Goal: Transaction & Acquisition: Purchase product/service

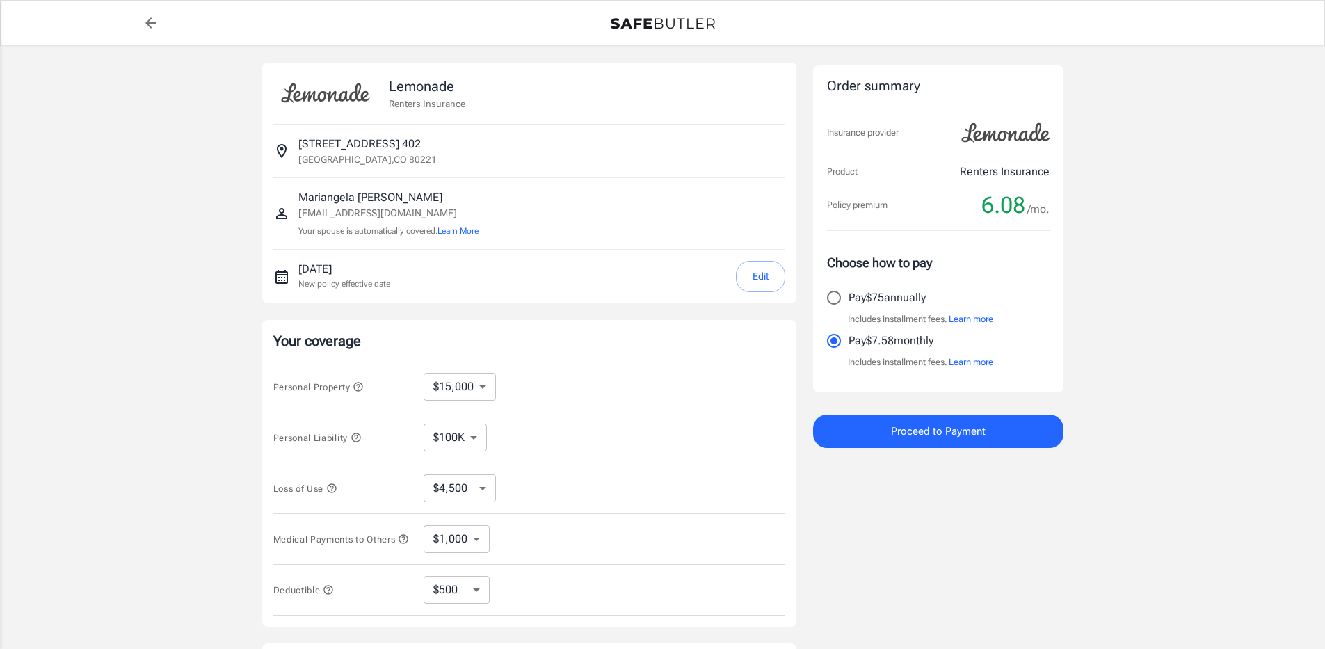
select select "15000"
select select "500"
click at [829, 295] on input "Pay $75 annually" at bounding box center [833, 297] width 29 height 29
radio input "true"
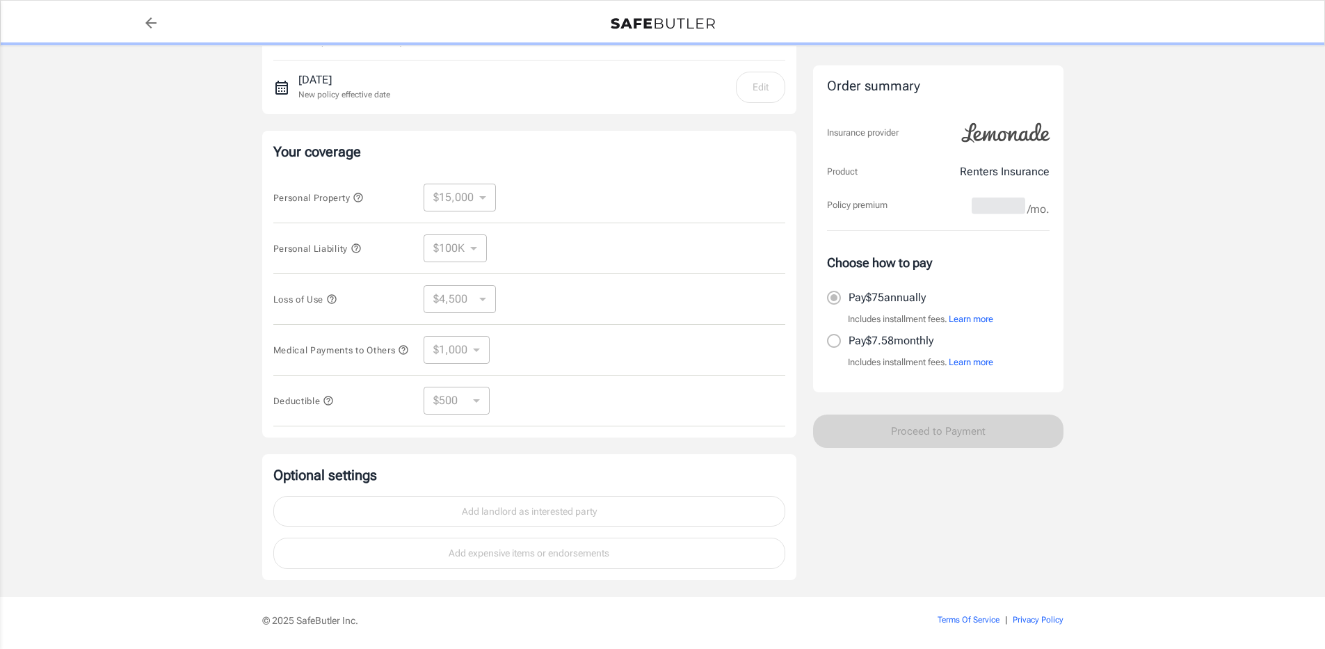
scroll to position [240, 0]
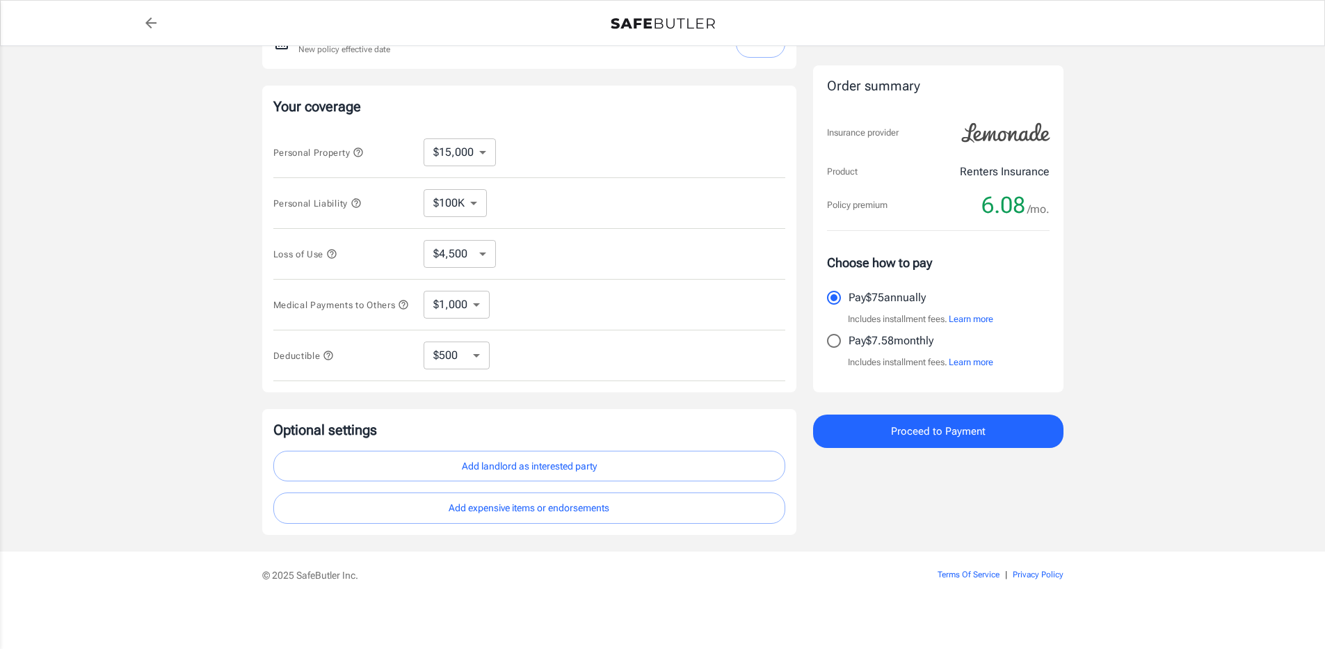
click at [497, 467] on button "Add landlord as interested party" at bounding box center [529, 466] width 512 height 31
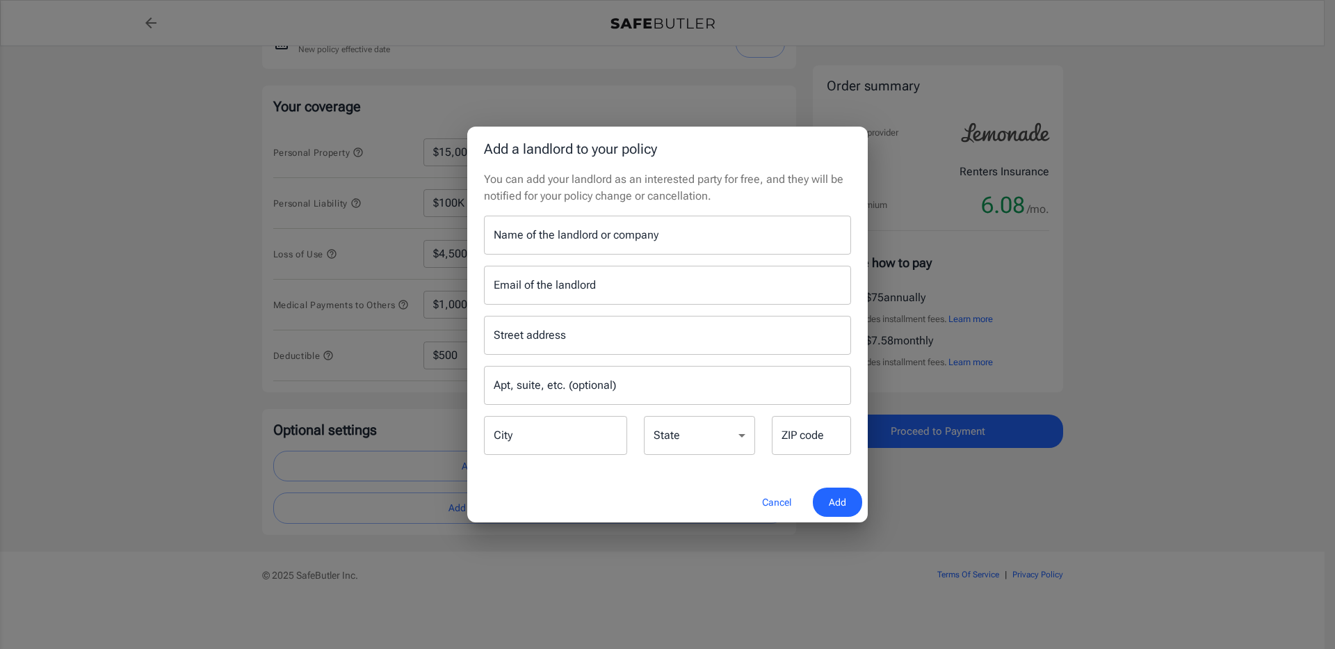
click at [521, 208] on div "You can add your landlord as an interested party for free, and they will be not…" at bounding box center [667, 326] width 400 height 311
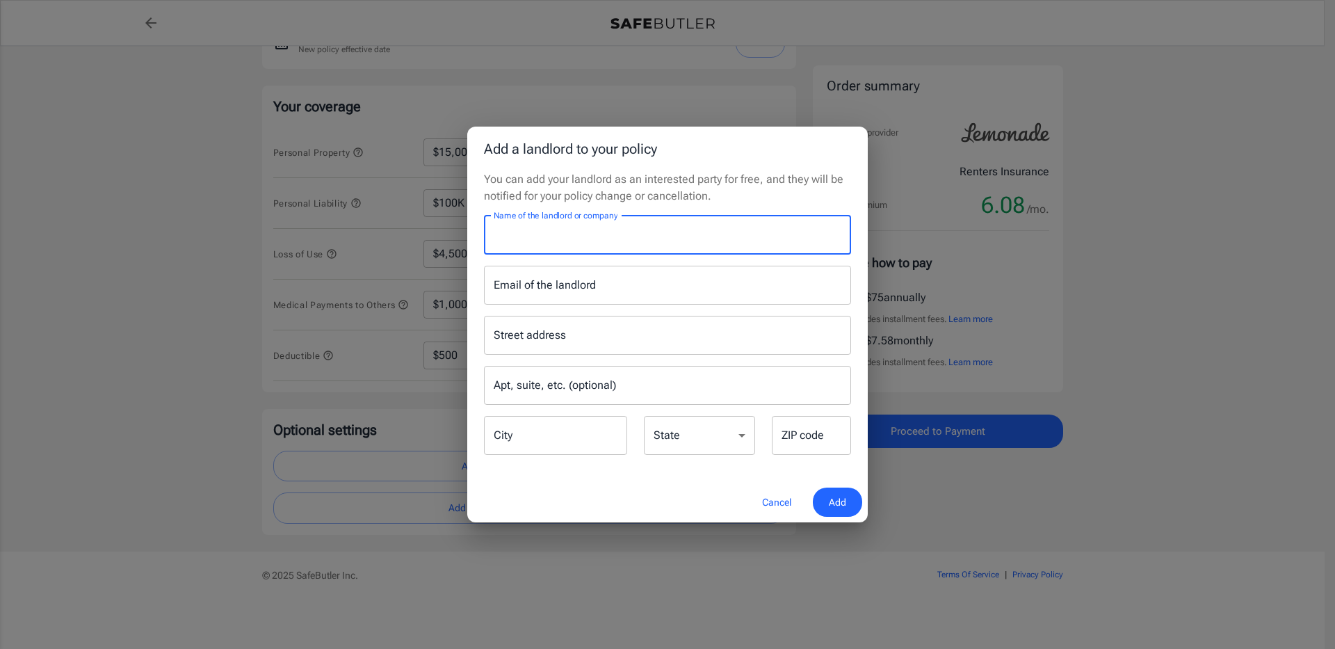
click at [517, 228] on input "Name of the landlord or company" at bounding box center [667, 235] width 367 height 39
type input "Estrella Apartments"
type input "estrella@assetliving.com"
type input "7050 Pecos Street"
type input "Denver"
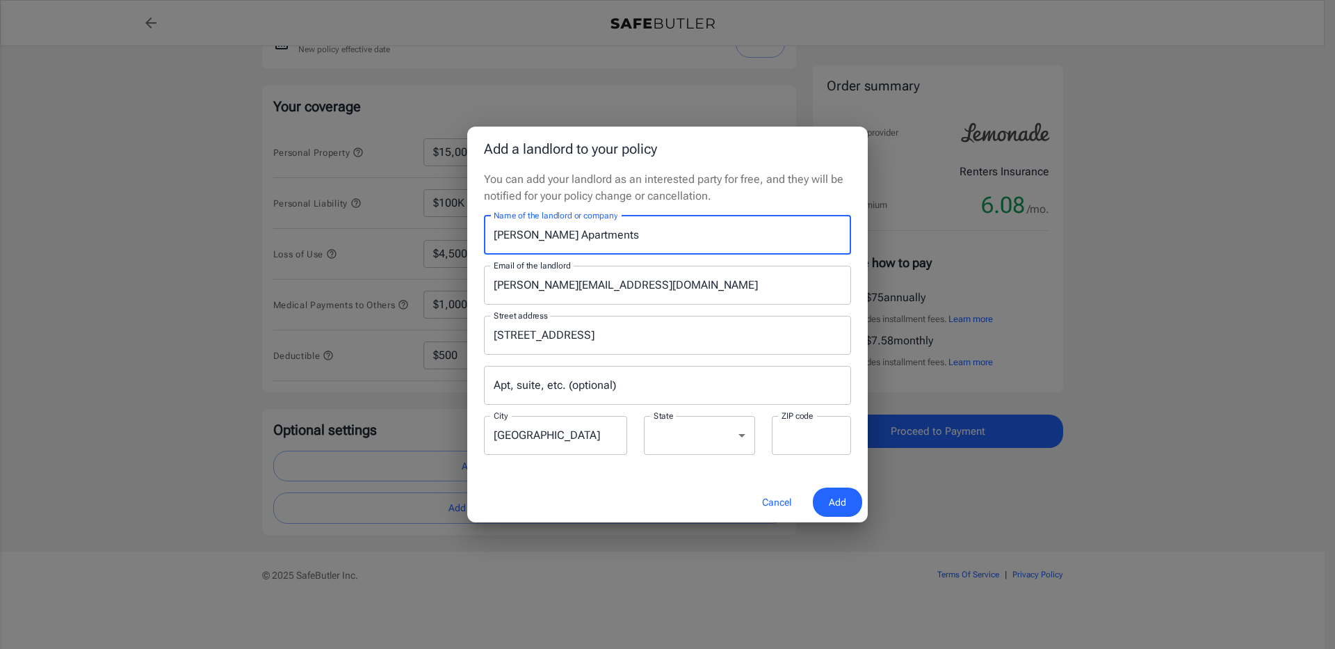
select select "CO"
type input "80221"
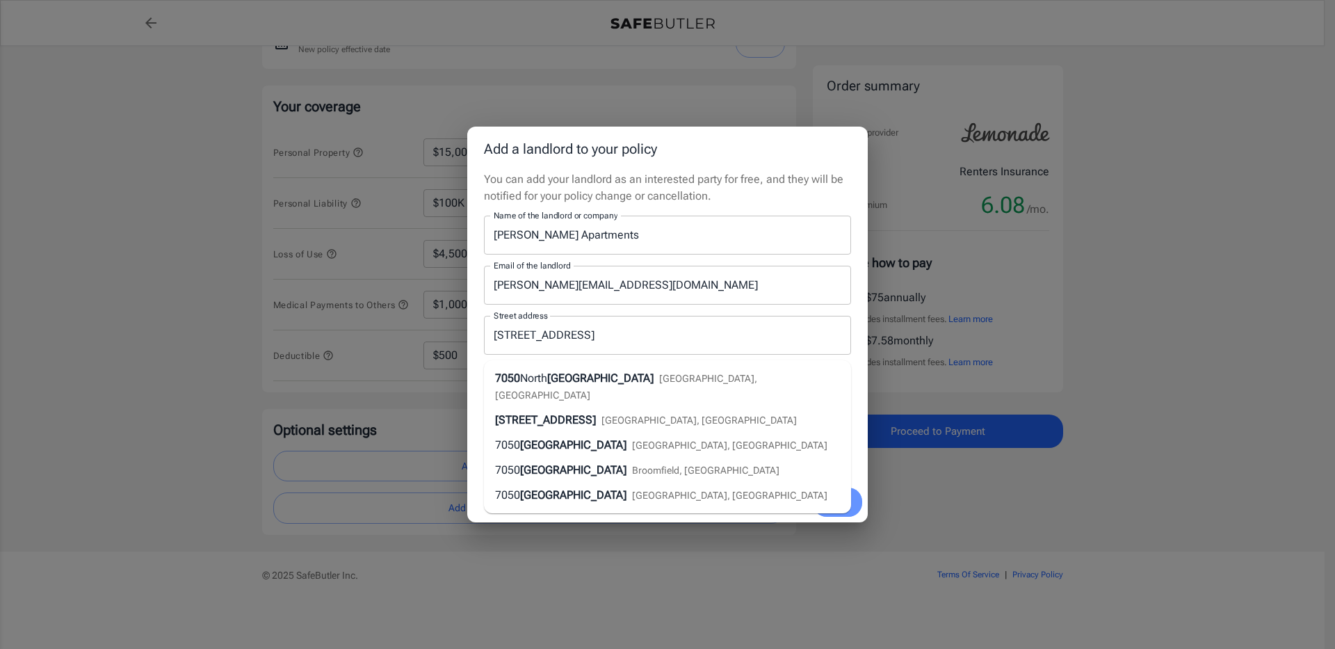
click at [835, 505] on span "Add" at bounding box center [837, 502] width 17 height 17
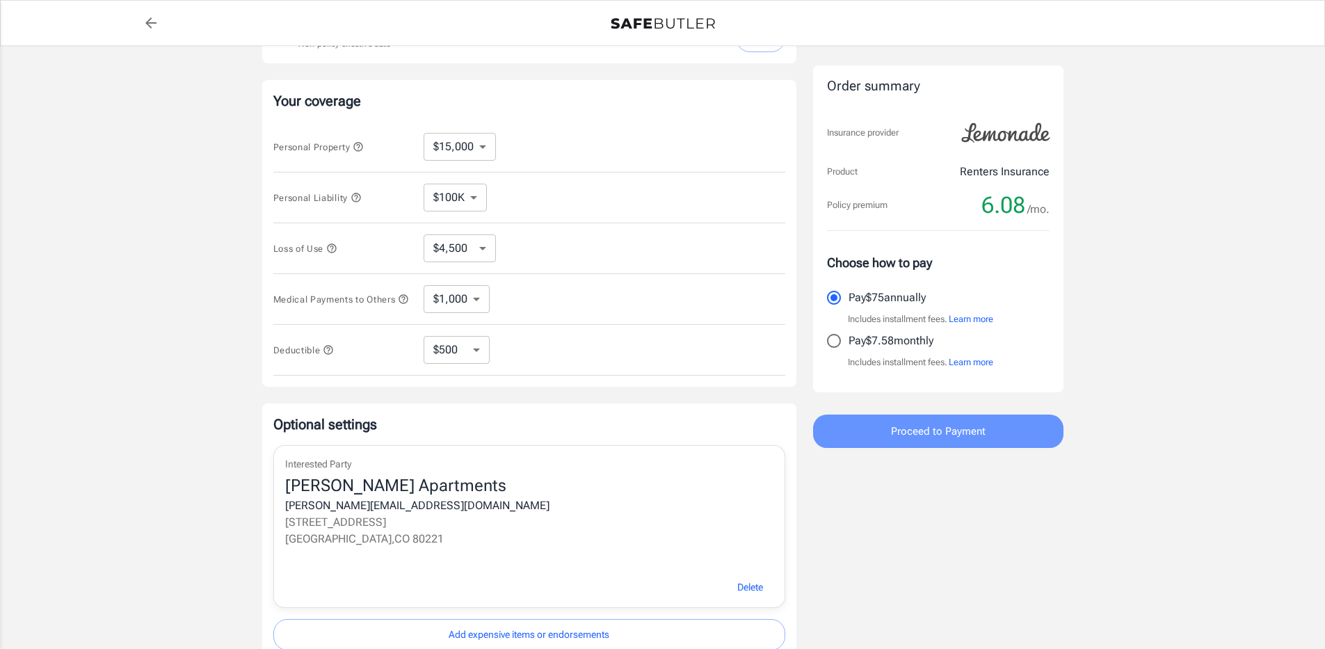
click at [939, 439] on span "Proceed to Payment" at bounding box center [938, 431] width 95 height 18
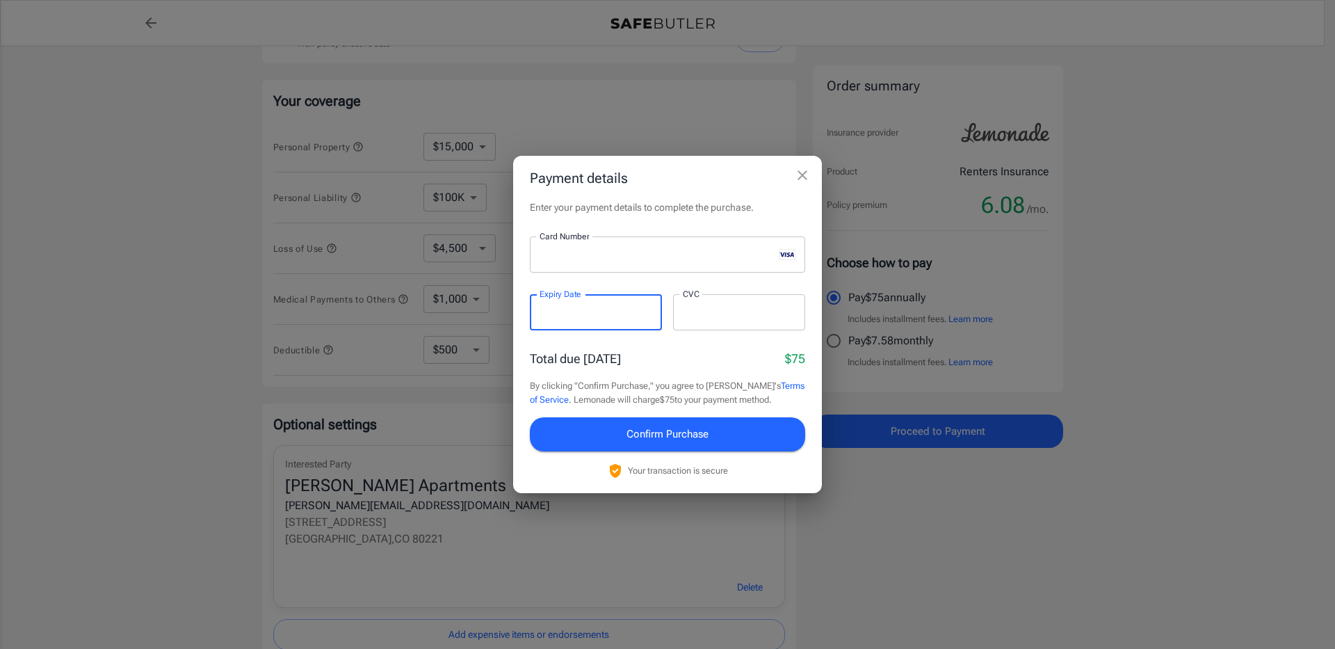
click at [757, 298] on div at bounding box center [739, 312] width 132 height 36
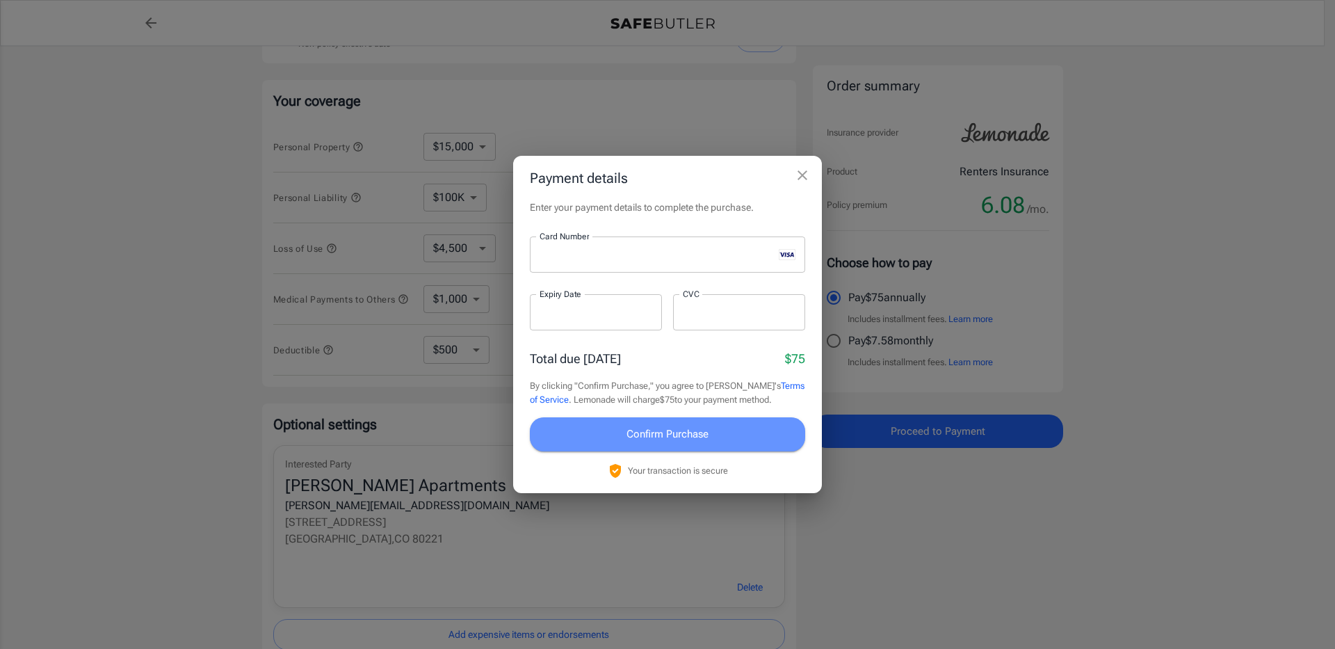
click at [676, 426] on span "Confirm Purchase" at bounding box center [667, 434] width 82 height 18
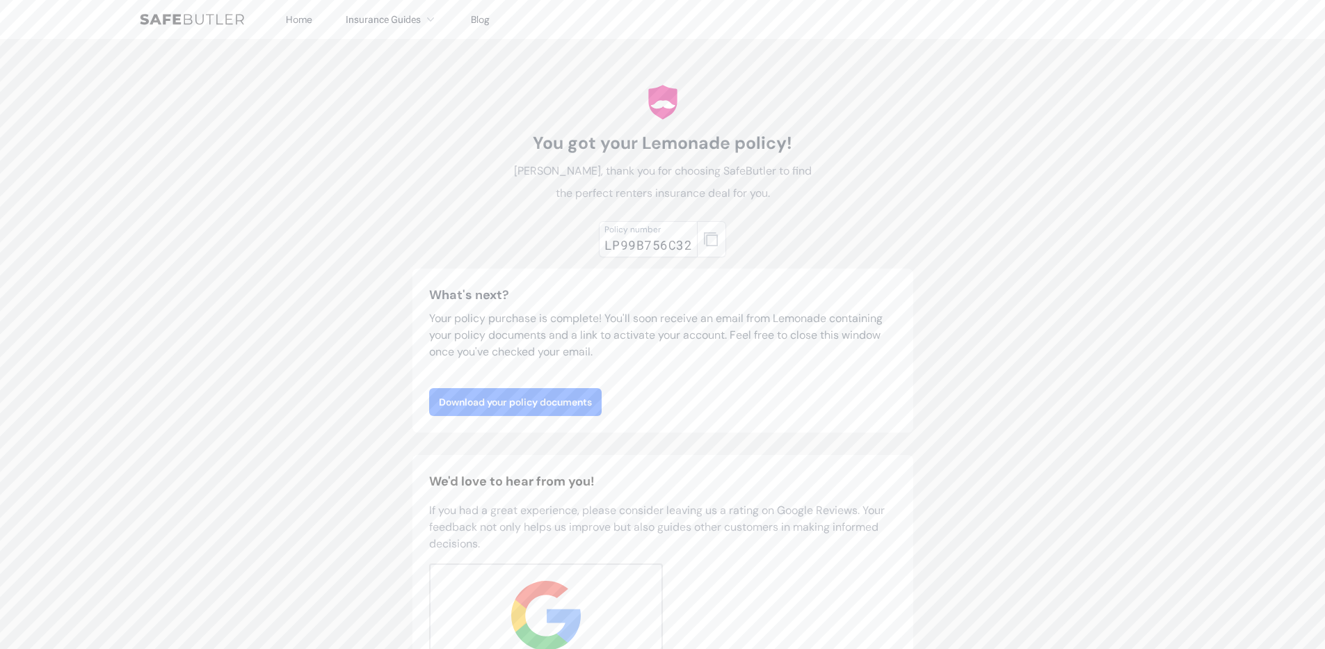
click at [538, 407] on link "Download your policy documents" at bounding box center [515, 402] width 172 height 28
